Goal: Task Accomplishment & Management: Use online tool/utility

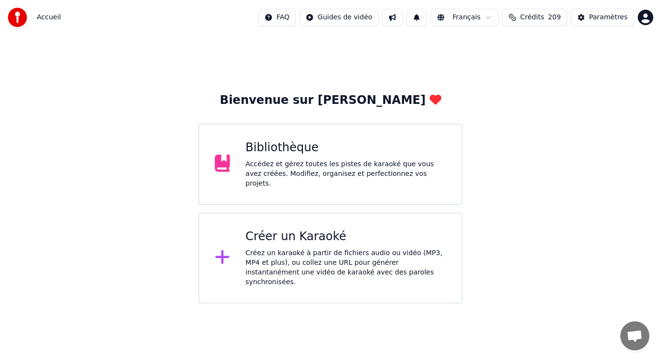
click at [299, 231] on div "Créer un Karaoké" at bounding box center [345, 236] width 201 height 15
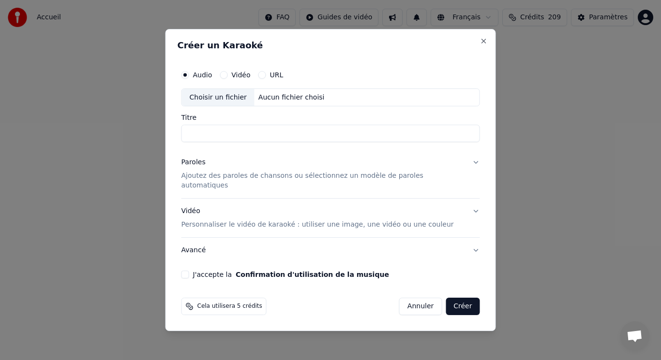
click at [240, 105] on div "Choisir un fichier" at bounding box center [218, 97] width 73 height 17
drag, startPoint x: 313, startPoint y: 139, endPoint x: 279, endPoint y: 142, distance: 33.9
click at [279, 142] on input "**********" at bounding box center [330, 133] width 298 height 17
type input "**********"
click at [206, 180] on p "Ajoutez des paroles de chansons ou sélectionnez un modèle de paroles automatiqu…" at bounding box center [322, 181] width 283 height 19
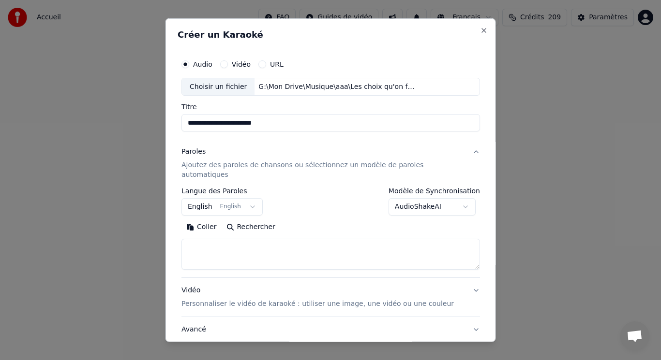
click at [213, 198] on button "English English" at bounding box center [221, 206] width 81 height 17
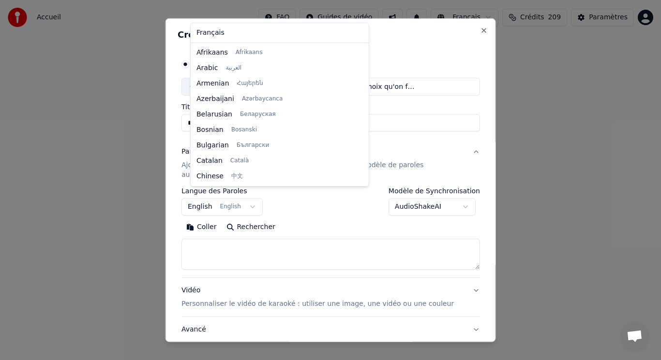
scroll to position [77, 0]
select select "**"
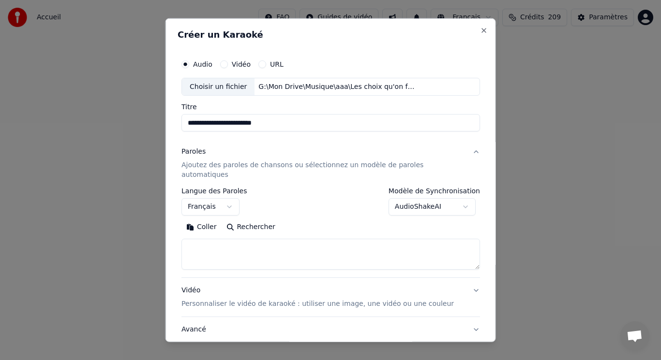
click at [213, 220] on button "Coller" at bounding box center [201, 227] width 40 height 15
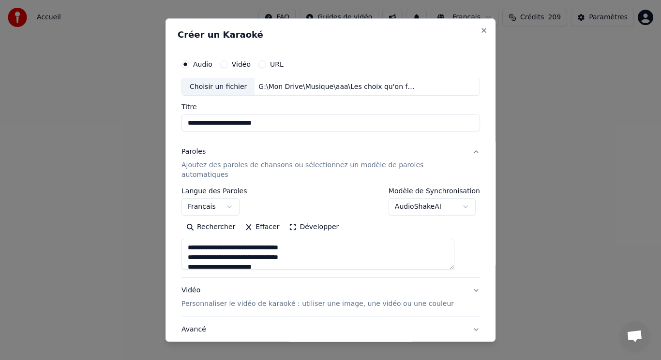
click at [220, 239] on textarea "**********" at bounding box center [317, 254] width 273 height 31
type textarea "**********"
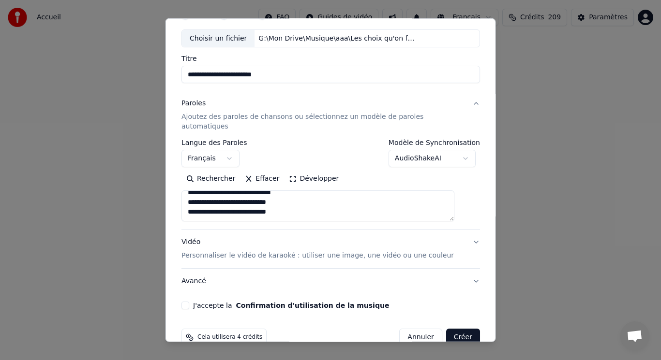
scroll to position [59, 0]
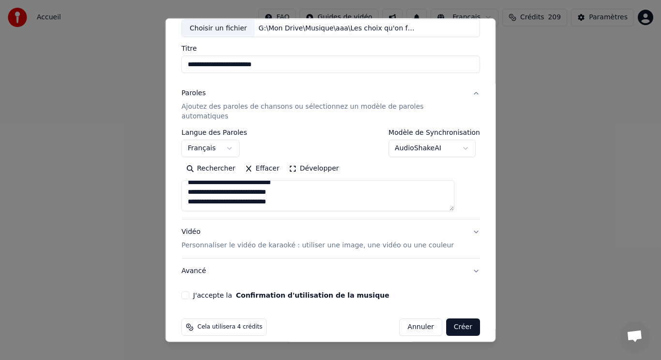
click at [240, 241] on p "Personnaliser le vidéo de karaoké : utiliser une image, une vidéo ou une couleur" at bounding box center [317, 246] width 272 height 10
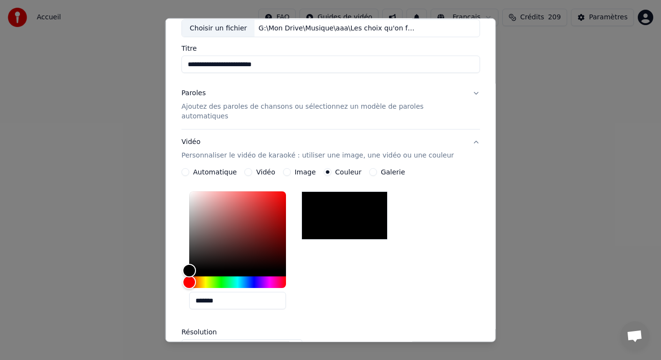
click at [290, 168] on button "Image" at bounding box center [286, 172] width 8 height 8
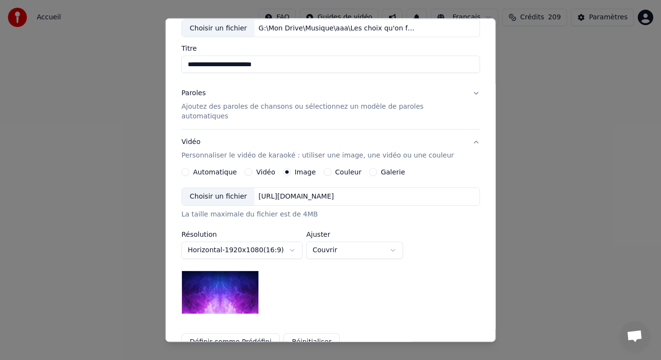
click at [240, 189] on div "Choisir un fichier" at bounding box center [218, 196] width 73 height 17
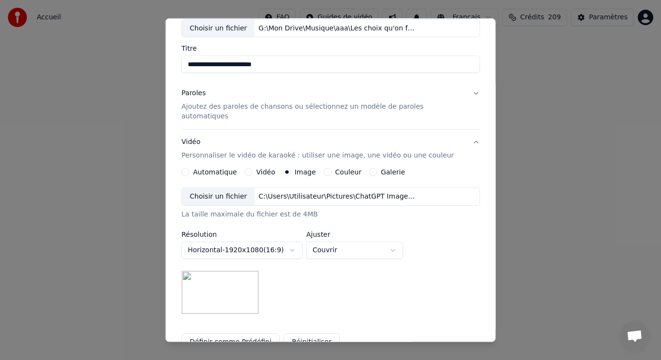
click at [378, 243] on body "**********" at bounding box center [330, 152] width 661 height 304
select select "****"
click at [233, 188] on div "Choisir un fichier" at bounding box center [218, 196] width 73 height 17
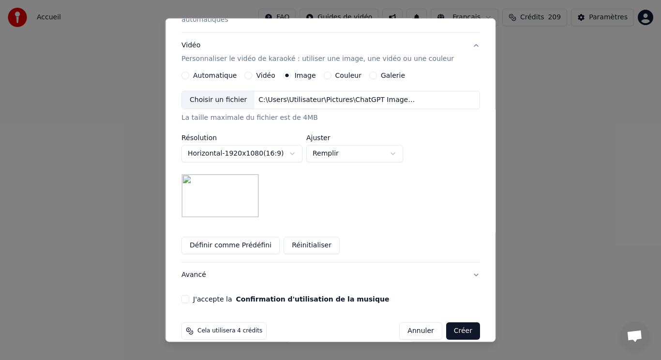
scroll to position [159, 0]
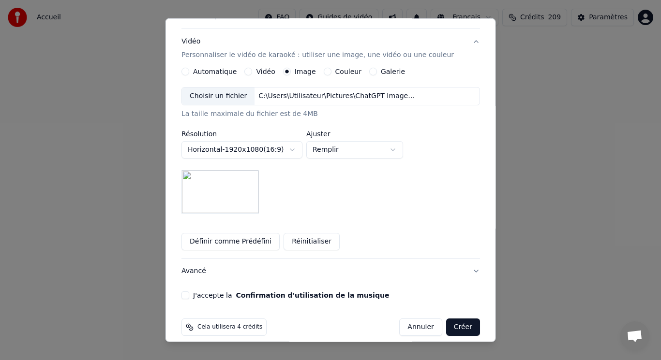
click at [189, 292] on button "J'accepte la Confirmation d'utilisation de la musique" at bounding box center [185, 296] width 8 height 8
click at [445, 320] on button "Créer" at bounding box center [462, 327] width 34 height 17
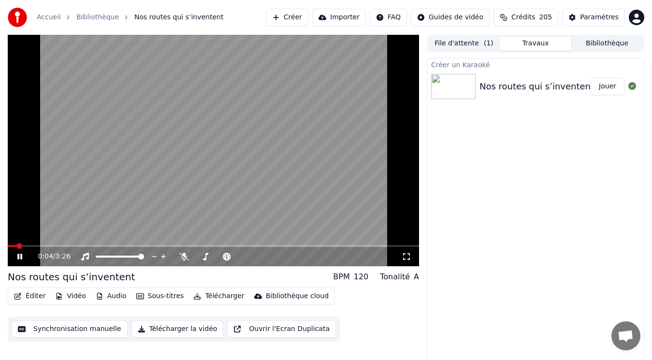
click at [376, 165] on video at bounding box center [214, 151] width 412 height 232
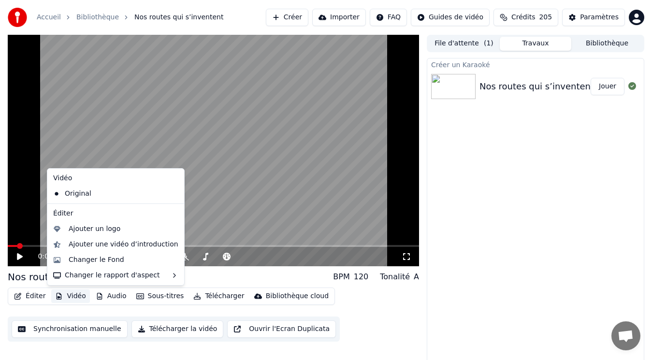
click at [66, 294] on button "Vidéo" at bounding box center [70, 297] width 38 height 14
click at [91, 229] on div "Ajouter un logo" at bounding box center [95, 229] width 52 height 10
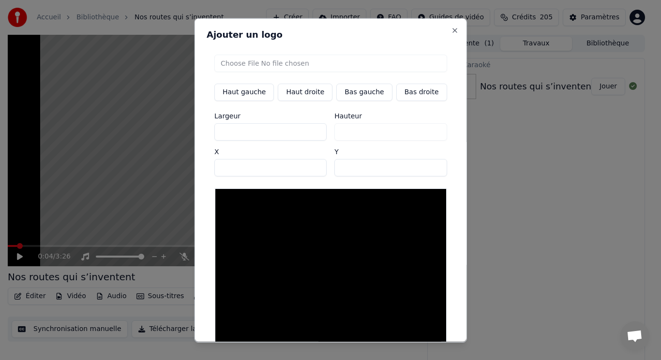
click at [260, 65] on input "file" at bounding box center [330, 62] width 233 height 17
type input "**********"
type input "***"
click at [355, 89] on button "Bas gauche" at bounding box center [364, 91] width 56 height 17
type input "***"
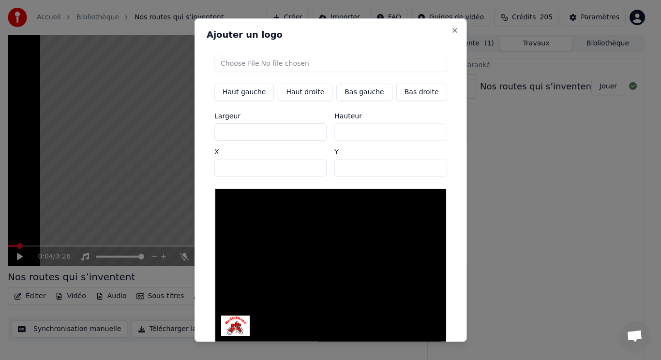
scroll to position [41, 0]
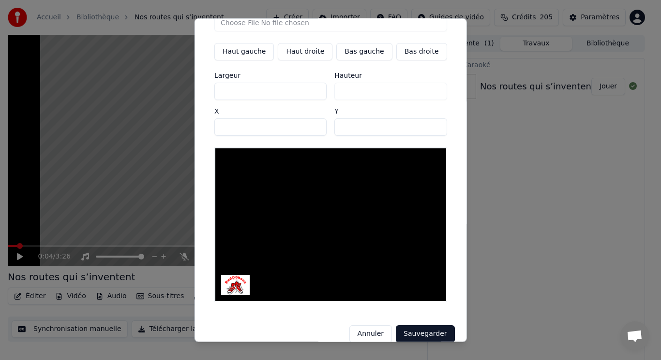
click at [429, 325] on button "Sauvegarder" at bounding box center [425, 333] width 59 height 17
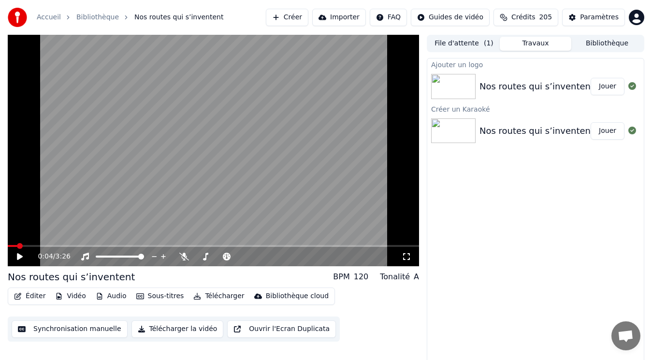
click at [605, 42] on button "Bibliothèque" at bounding box center [608, 44] width 72 height 14
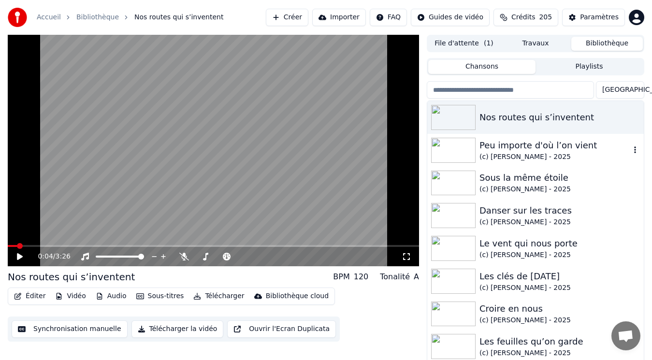
click at [516, 147] on div "Peu importe d'où l’on vient" at bounding box center [555, 146] width 151 height 14
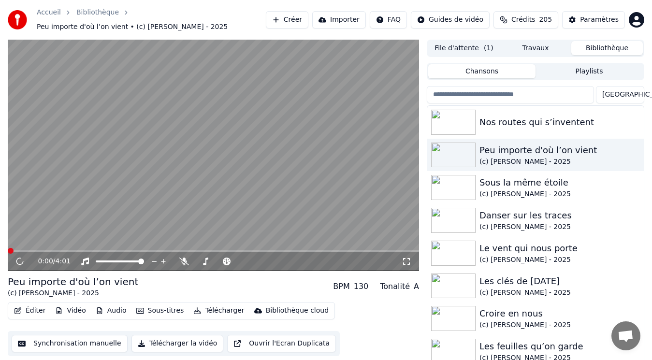
click at [217, 150] on video at bounding box center [214, 156] width 412 height 232
click at [37, 313] on button "Éditer" at bounding box center [29, 311] width 39 height 14
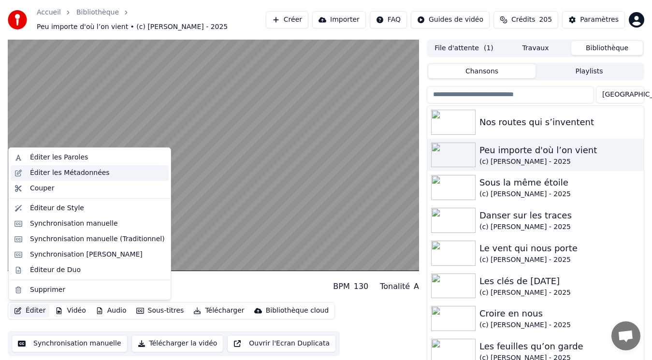
click at [55, 178] on div "Éditer les Métadonnées" at bounding box center [90, 172] width 158 height 15
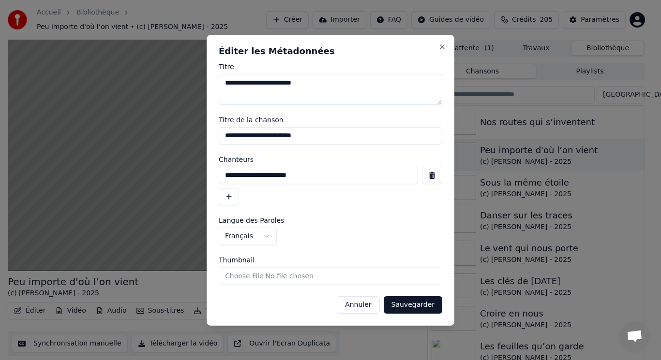
drag, startPoint x: 269, startPoint y: 175, endPoint x: 212, endPoint y: 181, distance: 56.9
click at [212, 181] on div "**********" at bounding box center [330, 180] width 248 height 291
click at [351, 304] on button "Annuler" at bounding box center [358, 304] width 43 height 17
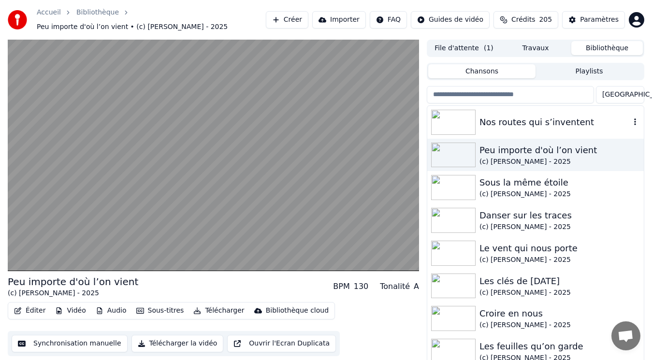
click at [512, 124] on div "Nos routes qui s’inventent" at bounding box center [555, 123] width 151 height 14
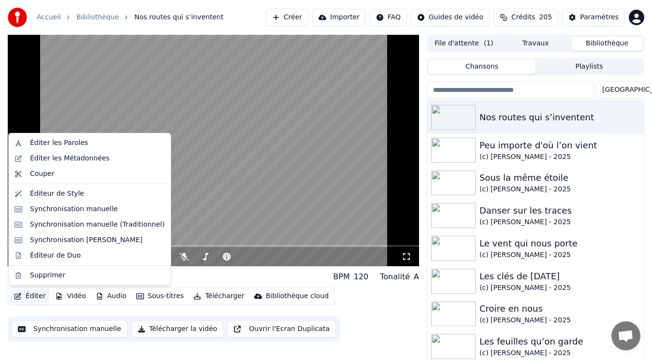
click at [27, 297] on button "Éditer" at bounding box center [29, 297] width 39 height 14
click at [78, 163] on div "Éditer les Métadonnées" at bounding box center [70, 159] width 80 height 10
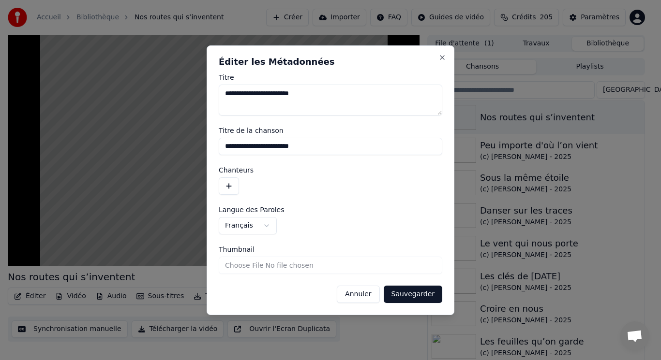
click at [229, 185] on button "button" at bounding box center [229, 185] width 20 height 17
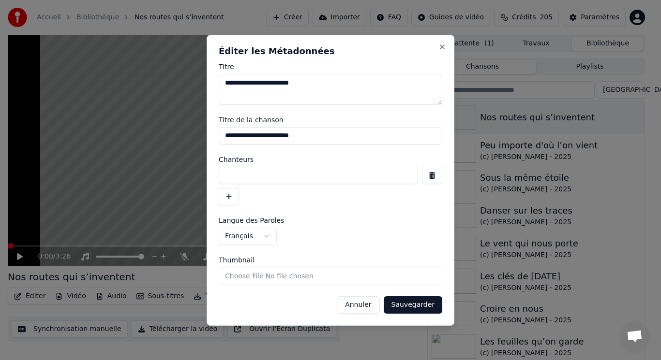
paste input "**********"
type input "**********"
click at [416, 302] on button "Sauvegarder" at bounding box center [412, 304] width 59 height 17
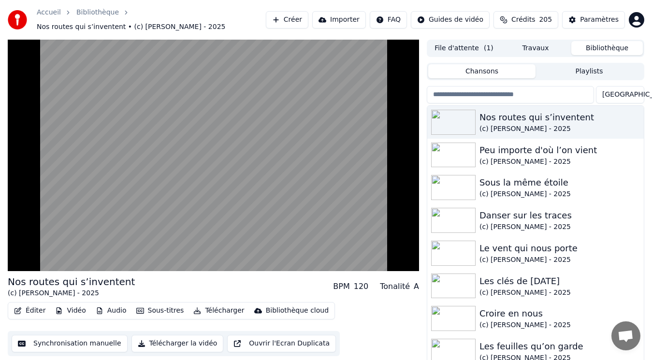
click at [108, 309] on button "Audio" at bounding box center [111, 311] width 39 height 14
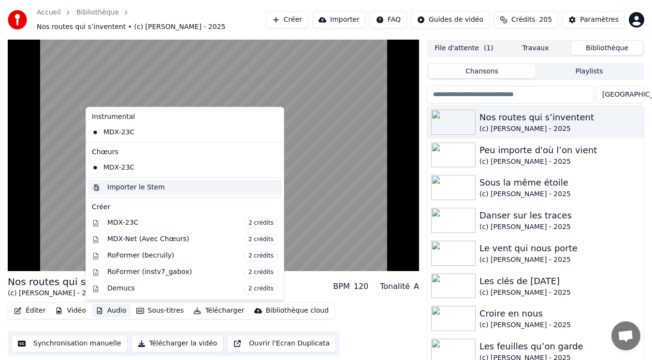
click at [132, 189] on div "Importer le Stem" at bounding box center [136, 188] width 58 height 10
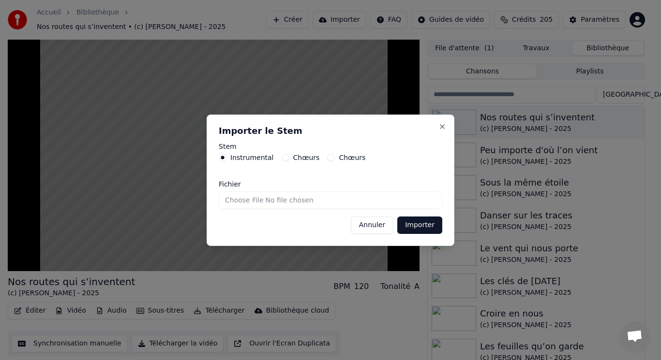
click at [257, 200] on input "Fichier" at bounding box center [330, 199] width 223 height 17
type input "**********"
click at [415, 229] on button "Importer" at bounding box center [419, 225] width 45 height 17
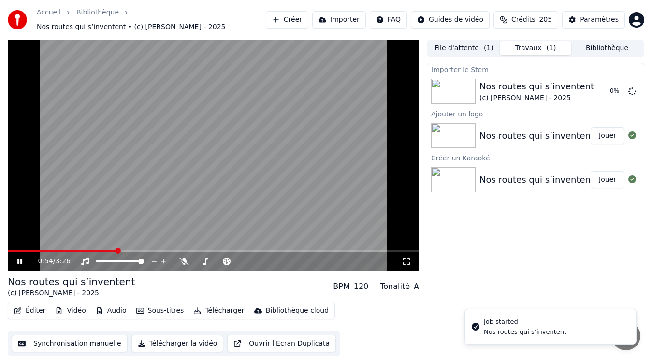
click at [256, 181] on video at bounding box center [214, 156] width 412 height 232
click at [98, 308] on icon "button" at bounding box center [100, 311] width 8 height 7
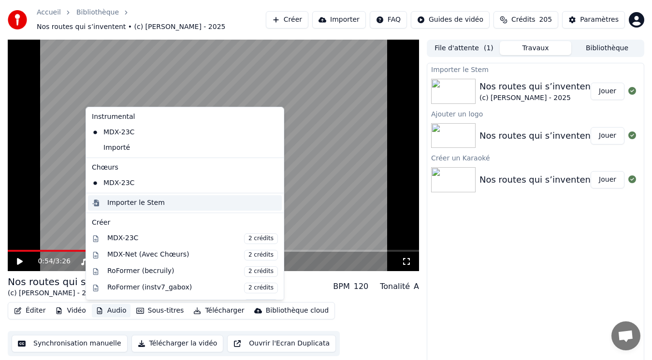
click at [134, 204] on div "Importer le Stem" at bounding box center [136, 203] width 58 height 10
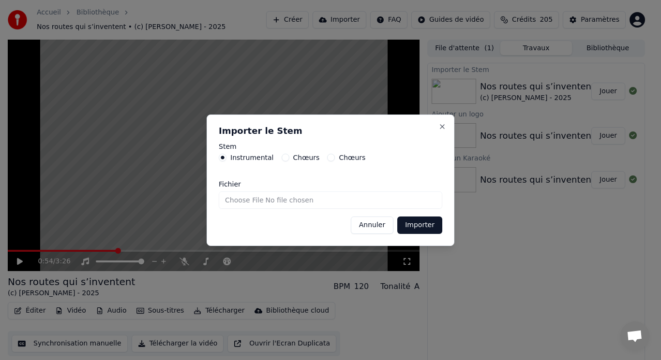
click at [299, 159] on label "Chœurs" at bounding box center [306, 157] width 27 height 7
click at [289, 159] on button "Chœurs" at bounding box center [285, 158] width 8 height 8
click at [263, 197] on input "Fichier" at bounding box center [330, 199] width 223 height 17
type input "**********"
click at [407, 227] on button "Importer" at bounding box center [419, 225] width 45 height 17
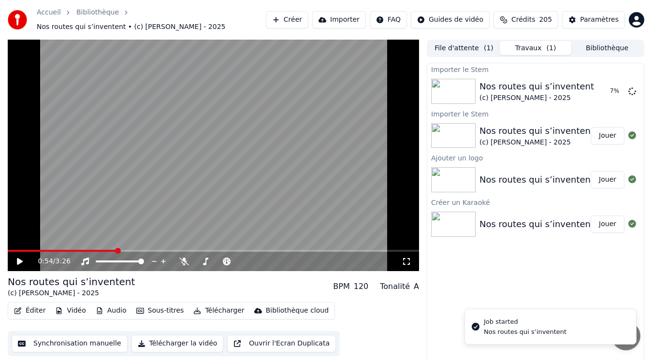
click at [112, 313] on button "Audio" at bounding box center [111, 311] width 39 height 14
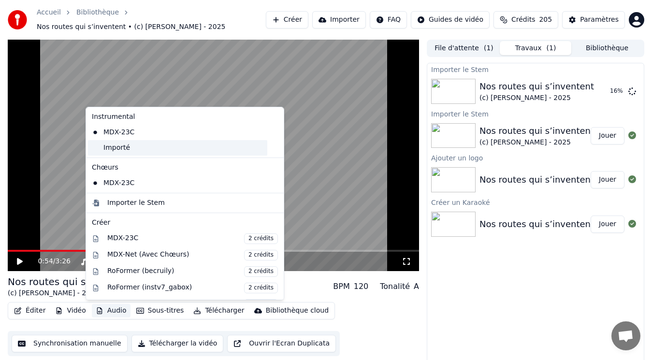
click at [132, 149] on div "Importé" at bounding box center [177, 147] width 179 height 15
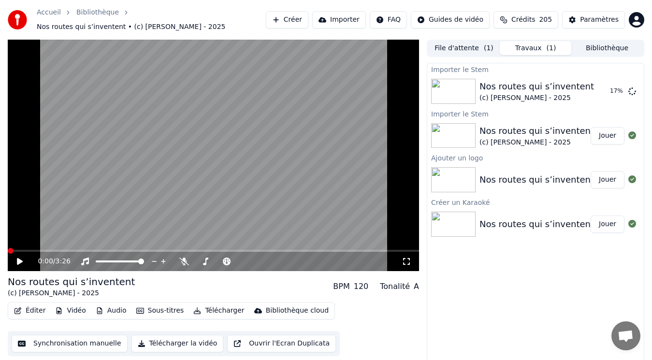
click at [108, 309] on button "Audio" at bounding box center [111, 311] width 39 height 14
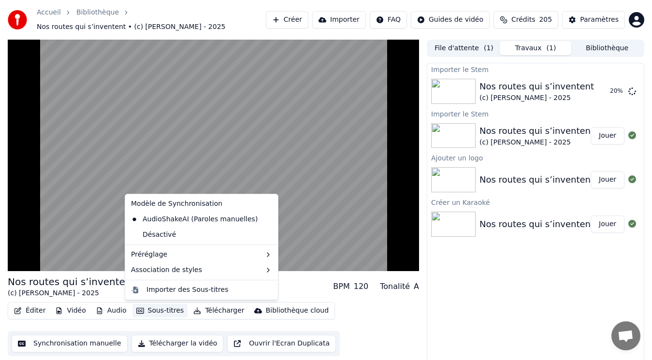
click at [316, 207] on video at bounding box center [214, 156] width 412 height 232
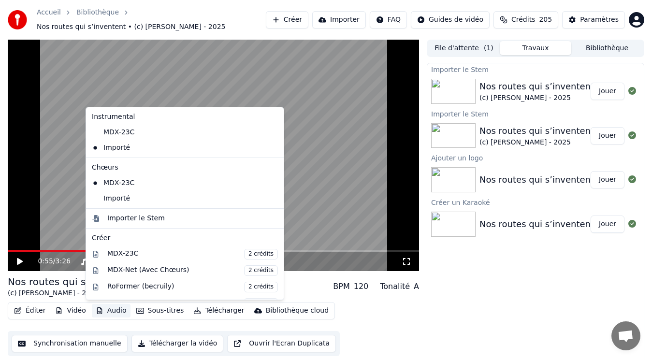
click at [105, 311] on button "Audio" at bounding box center [111, 311] width 39 height 14
click at [122, 198] on div "Importé" at bounding box center [177, 198] width 179 height 15
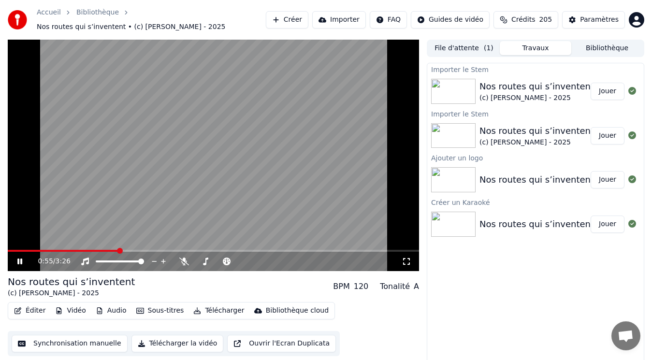
click at [29, 307] on button "Éditer" at bounding box center [29, 311] width 39 height 14
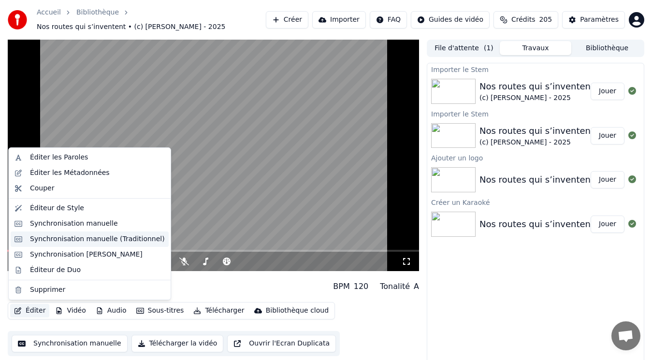
click at [47, 239] on div "Synchronisation manuelle (Traditionnel)" at bounding box center [97, 240] width 135 height 10
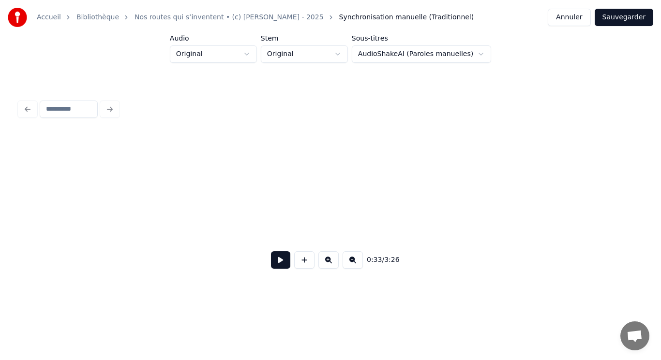
scroll to position [0, 6402]
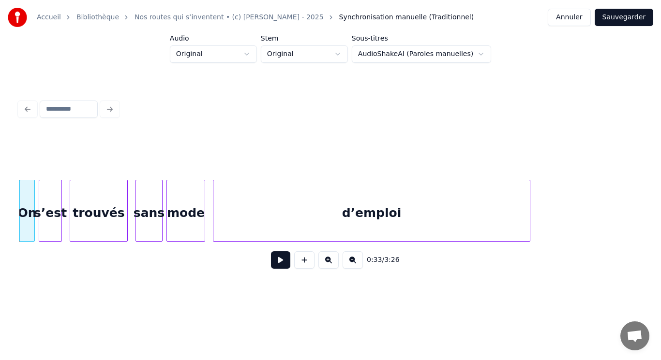
click at [281, 266] on button at bounding box center [280, 259] width 19 height 17
click at [280, 267] on button at bounding box center [280, 259] width 19 height 17
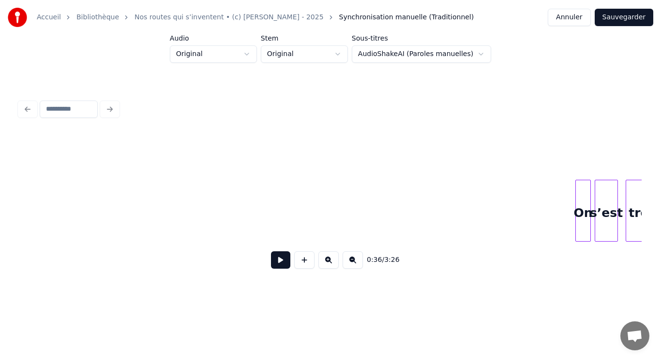
scroll to position [0, 6102]
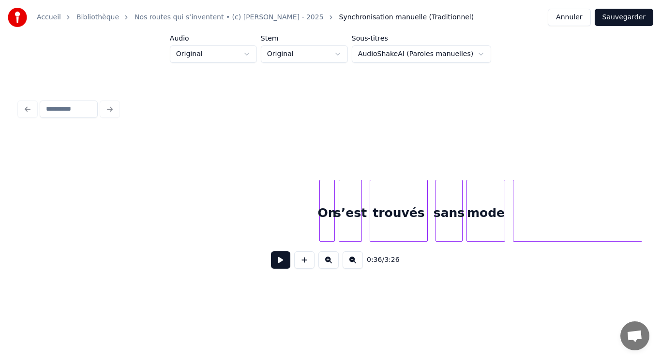
click at [282, 260] on button at bounding box center [280, 259] width 19 height 17
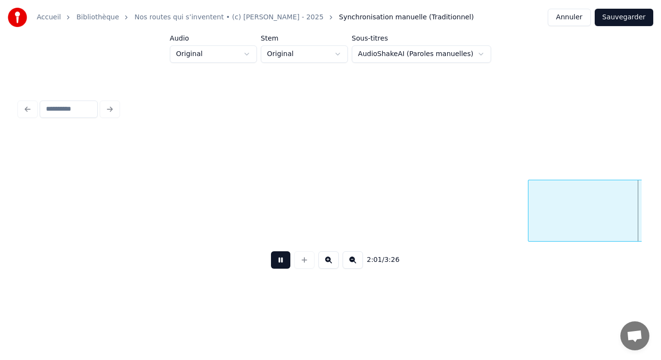
scroll to position [0, 23572]
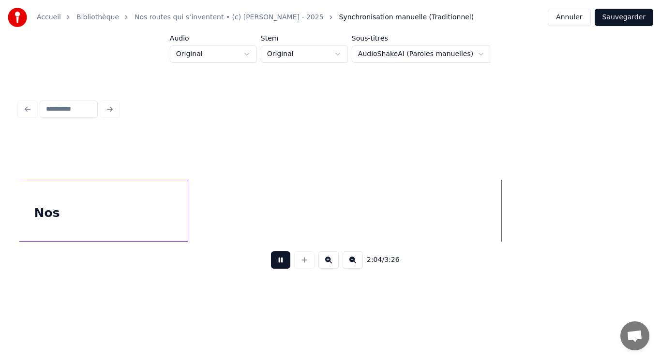
click at [282, 266] on button at bounding box center [280, 259] width 19 height 17
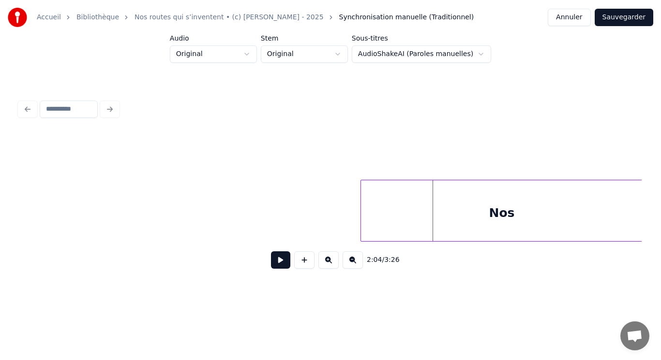
scroll to position [0, 23669]
click at [660, 245] on div "Accueil Bibliothèque Nos routes qui s’inventent • (c) [PERSON_NAME] - 2025 Sync…" at bounding box center [330, 147] width 661 height 294
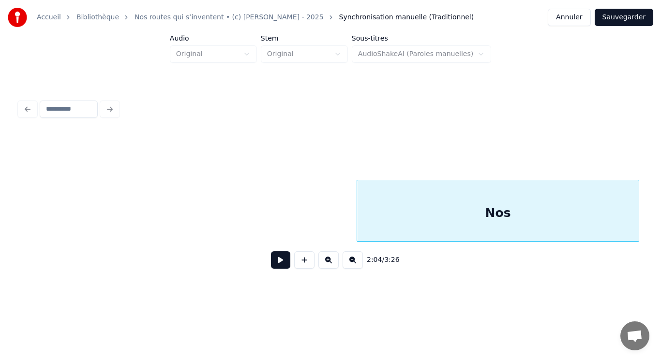
scroll to position [0, 24051]
click at [479, 232] on div "Nos" at bounding box center [499, 213] width 281 height 66
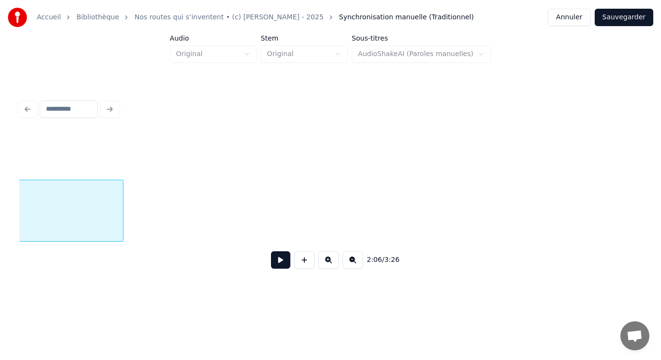
scroll to position [0, 24537]
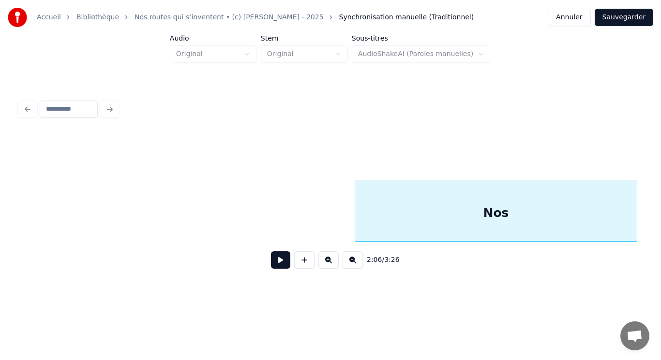
click at [587, 269] on div "2:06 / 3:26" at bounding box center [330, 205] width 622 height 147
click at [499, 229] on div "Nos" at bounding box center [499, 213] width 281 height 66
click at [353, 264] on button at bounding box center [352, 259] width 20 height 17
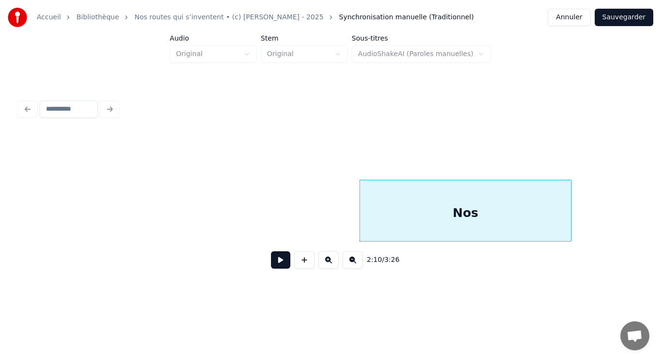
click at [353, 264] on button at bounding box center [352, 259] width 20 height 17
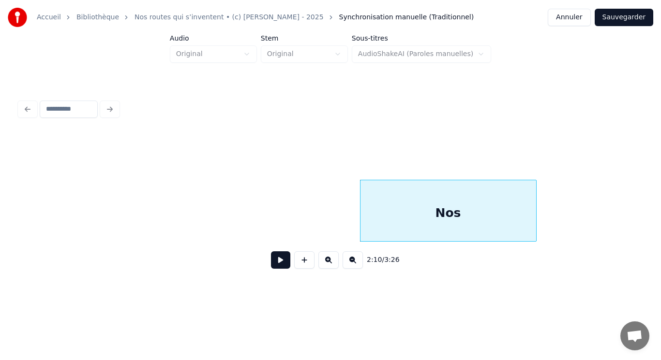
click at [353, 264] on button at bounding box center [352, 259] width 20 height 17
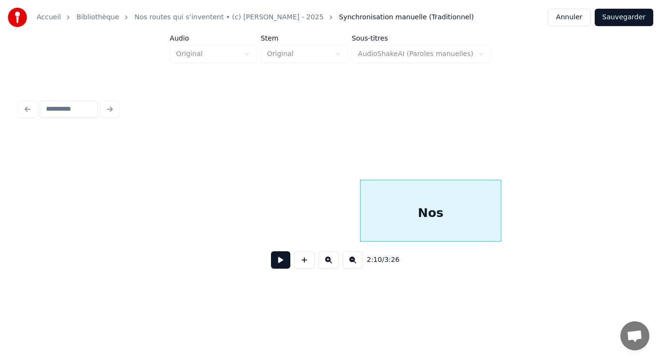
click at [353, 264] on button at bounding box center [352, 259] width 20 height 17
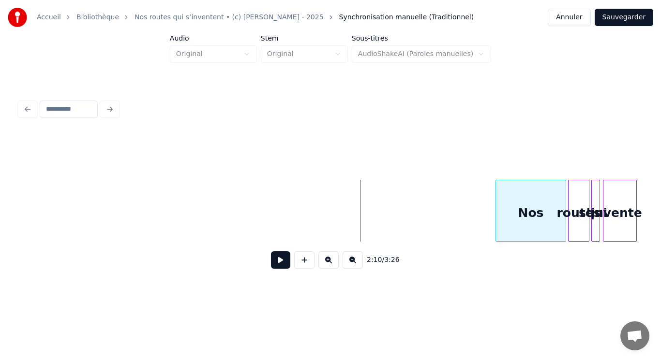
click at [530, 220] on div "Nos" at bounding box center [531, 213] width 70 height 66
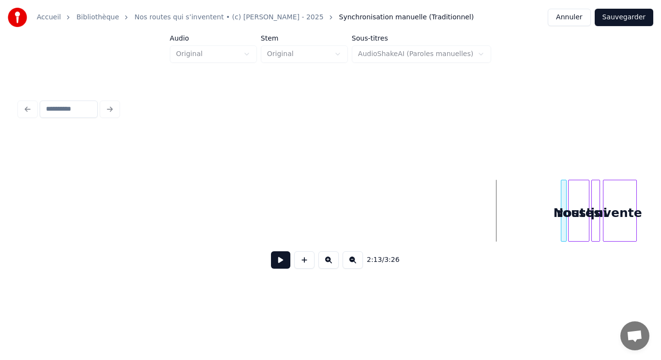
click at [562, 228] on div at bounding box center [562, 210] width 3 height 61
click at [332, 265] on button at bounding box center [328, 259] width 20 height 17
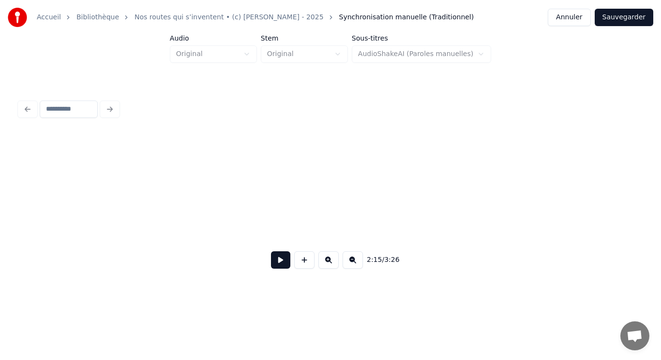
scroll to position [0, 19054]
click at [332, 265] on button at bounding box center [328, 259] width 20 height 17
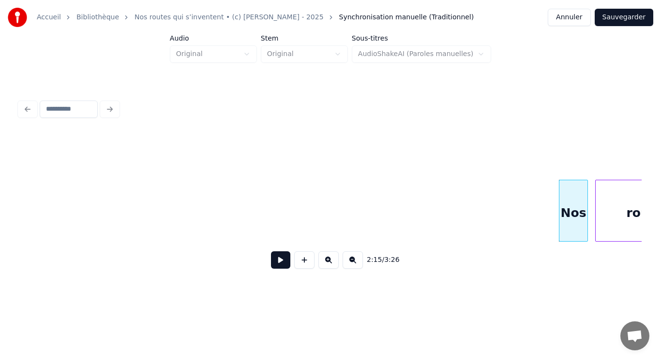
click at [332, 265] on button at bounding box center [328, 259] width 20 height 17
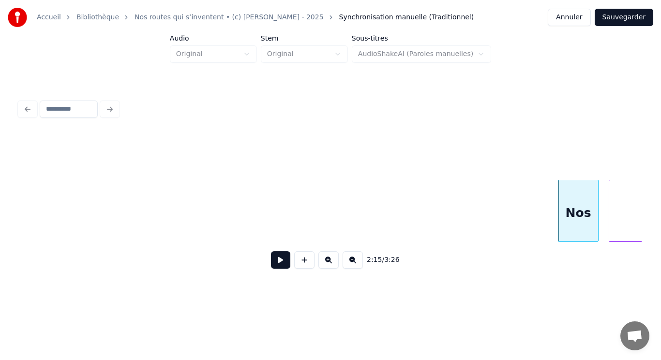
click at [275, 264] on button at bounding box center [280, 259] width 19 height 17
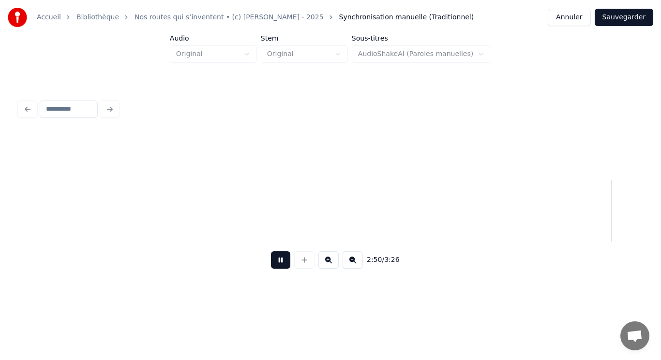
scroll to position [0, 57691]
click at [350, 265] on button at bounding box center [352, 259] width 20 height 17
click at [351, 265] on button at bounding box center [352, 259] width 20 height 17
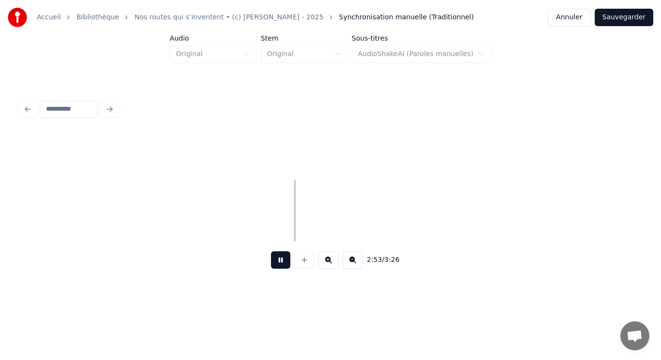
click at [351, 265] on button at bounding box center [352, 259] width 20 height 17
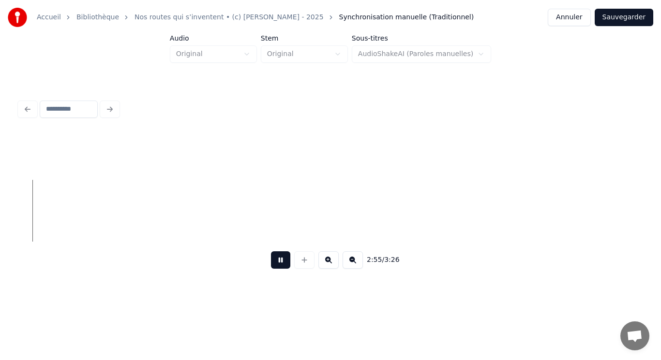
click at [351, 265] on button at bounding box center [352, 259] width 20 height 17
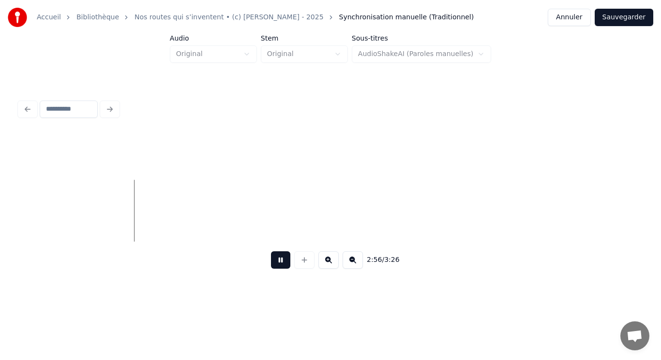
click at [351, 265] on button at bounding box center [352, 259] width 20 height 17
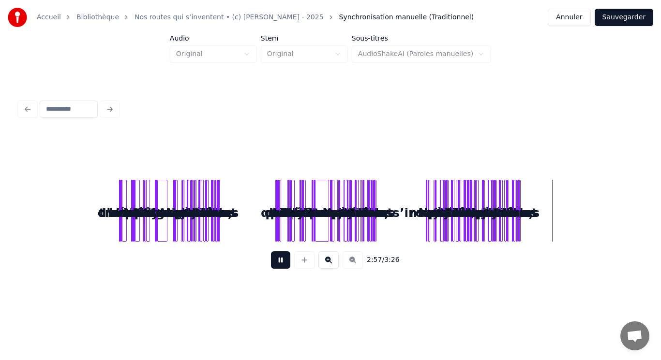
scroll to position [0, 0]
click at [351, 265] on div "2:57 / 3:26" at bounding box center [330, 260] width 606 height 21
click at [404, 229] on div "On s’est trouvés sans mode d’emploi Nos pas hésitent mais ça nous plaît On inve…" at bounding box center [330, 211] width 622 height 62
click at [329, 260] on button at bounding box center [328, 259] width 20 height 17
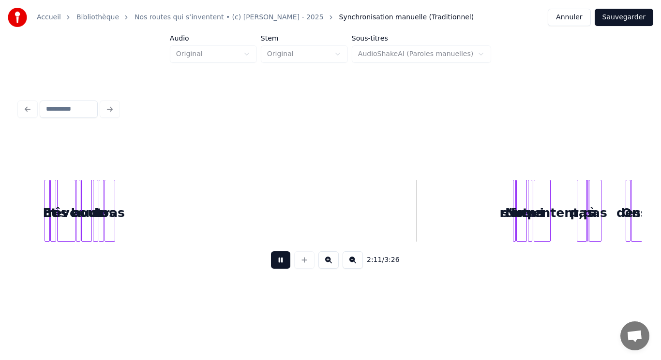
click at [329, 260] on button at bounding box center [328, 259] width 20 height 17
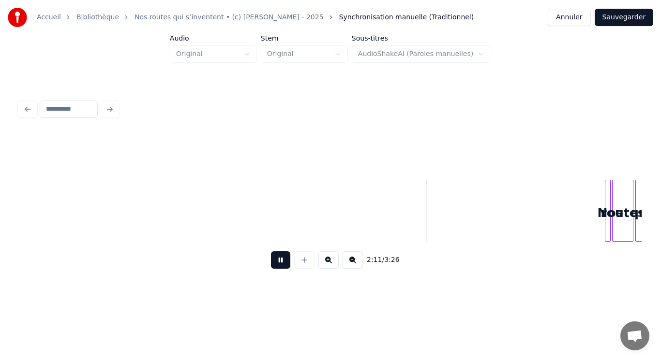
click at [329, 260] on button at bounding box center [328, 259] width 20 height 17
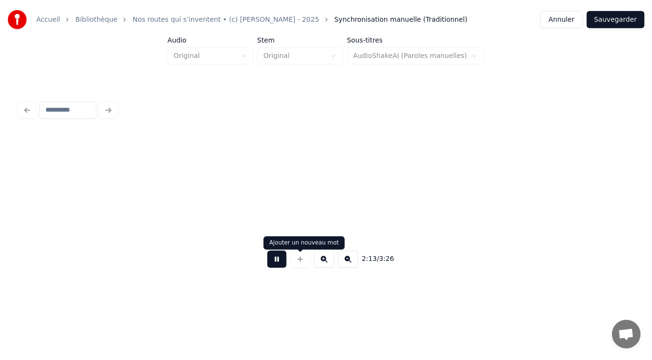
scroll to position [0, 12936]
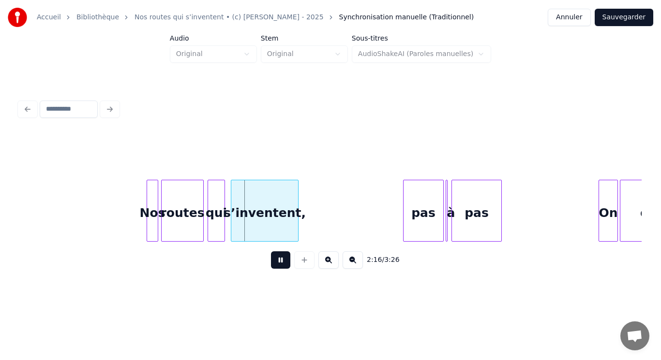
click at [281, 260] on button at bounding box center [280, 259] width 19 height 17
click at [151, 208] on div at bounding box center [152, 210] width 3 height 61
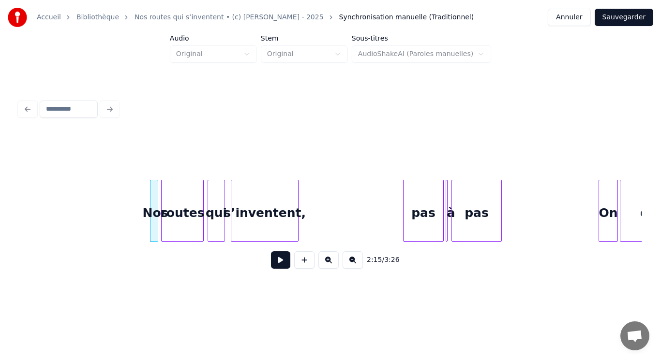
click at [154, 198] on div "Nos" at bounding box center [155, 213] width 10 height 66
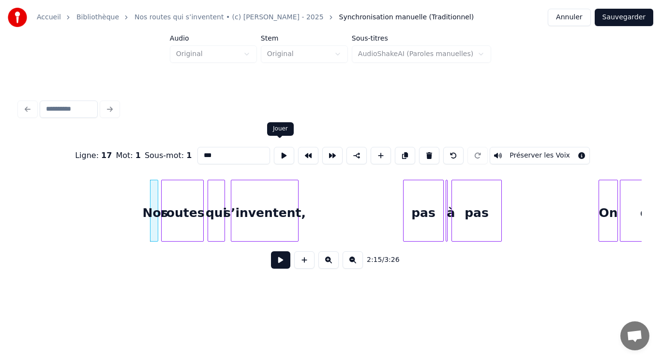
click at [279, 151] on button at bounding box center [284, 155] width 20 height 17
click at [637, 19] on button "Sauvegarder" at bounding box center [623, 17] width 59 height 17
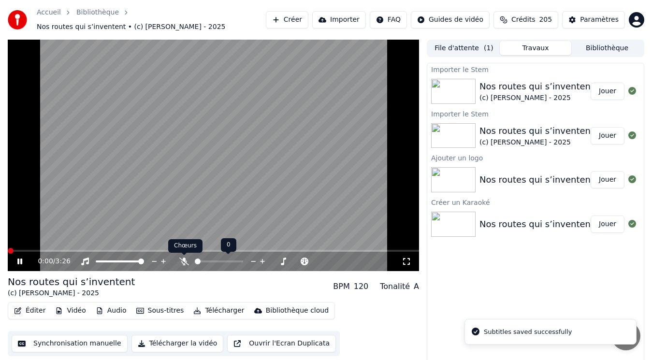
click at [184, 258] on icon at bounding box center [184, 262] width 10 height 8
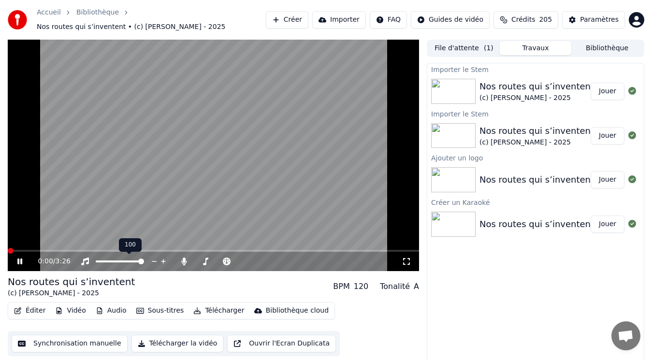
click at [155, 260] on icon at bounding box center [154, 262] width 9 height 10
click at [162, 260] on icon at bounding box center [163, 262] width 9 height 10
click at [238, 261] on span at bounding box center [237, 262] width 6 height 6
click at [239, 260] on span at bounding box center [240, 262] width 6 height 6
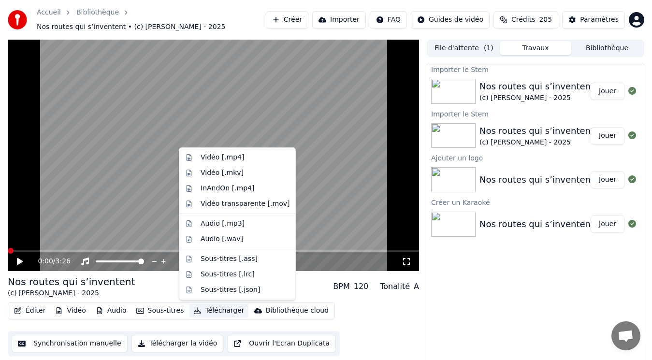
click at [207, 309] on button "Télécharger" at bounding box center [219, 311] width 59 height 14
click at [247, 159] on div "Vidéo [.mp4]" at bounding box center [245, 158] width 89 height 10
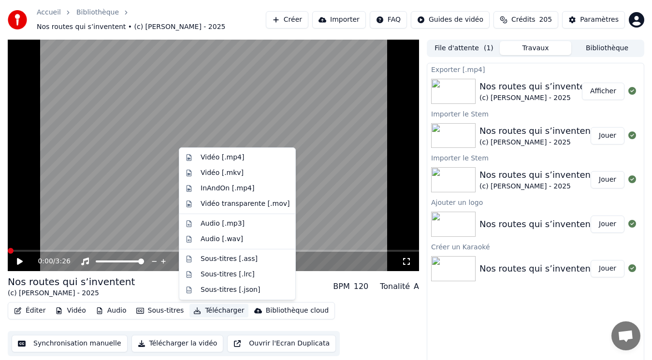
click at [218, 312] on button "Télécharger" at bounding box center [219, 311] width 59 height 14
click at [214, 171] on div "Vidéo [.mkv]" at bounding box center [222, 173] width 43 height 10
